Goal: Navigation & Orientation: Find specific page/section

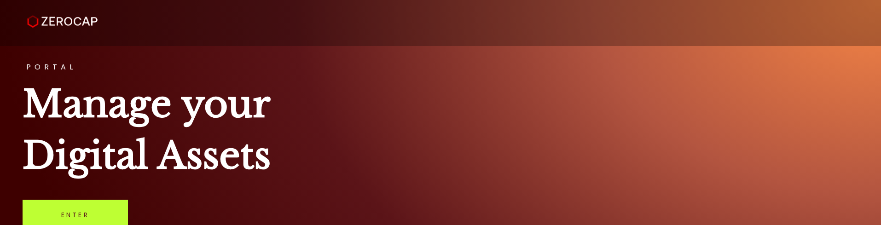
click at [105, 207] on link "Enter" at bounding box center [75, 215] width 105 height 30
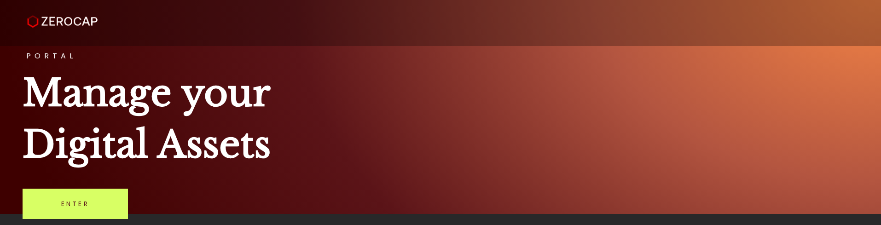
scroll to position [16, 0]
